Goal: Information Seeking & Learning: Learn about a topic

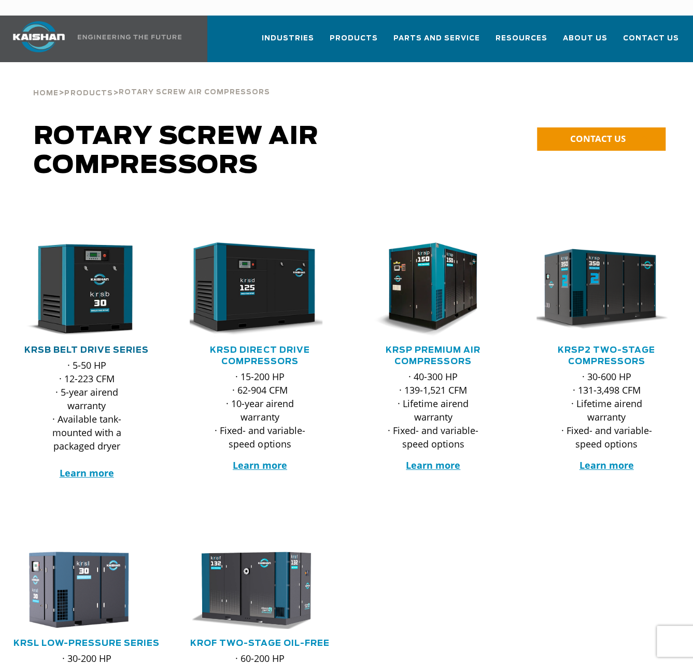
click at [63, 346] on link "KRSB Belt Drive Series" at bounding box center [86, 350] width 124 height 8
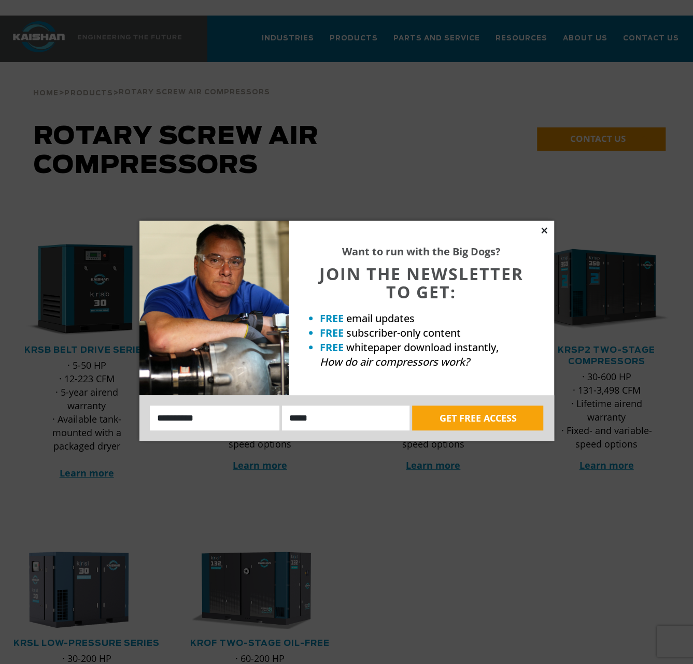
click at [543, 231] on icon at bounding box center [544, 230] width 6 height 6
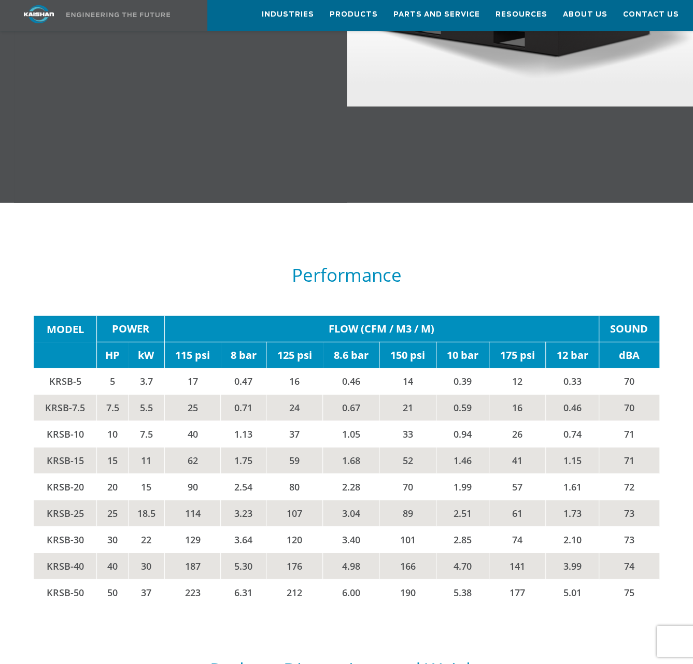
scroll to position [1451, 0]
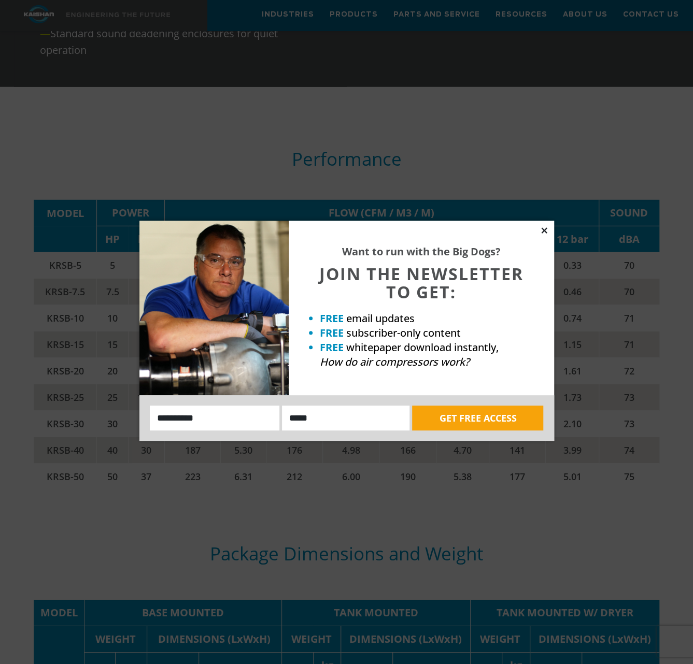
click at [545, 231] on icon at bounding box center [543, 230] width 9 height 9
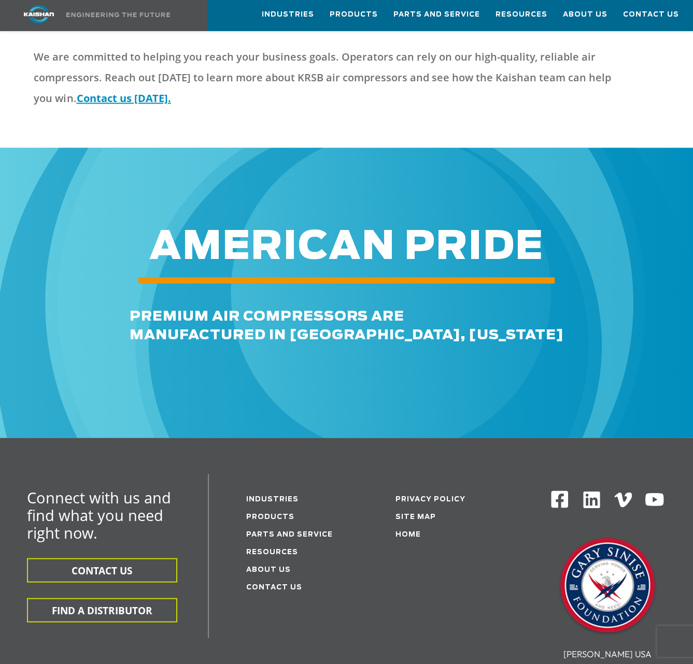
scroll to position [2954, 0]
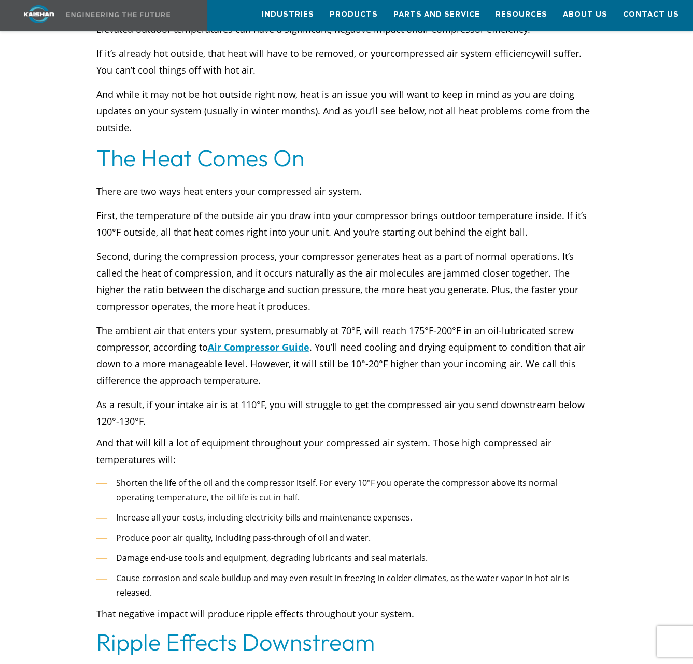
scroll to position [415, 0]
